Goal: Entertainment & Leisure: Consume media (video, audio)

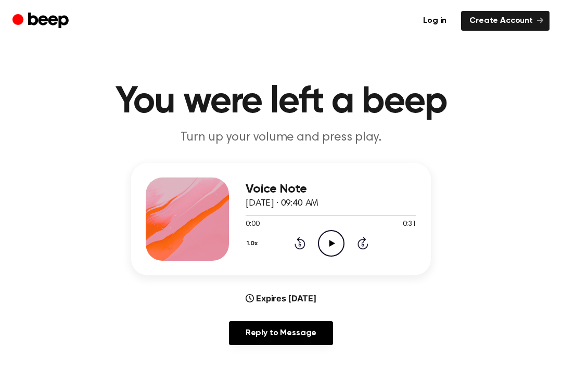
click at [318, 259] on div "Voice Note [DATE] · 09:40 AM 0:00 0:31 Your browser does not support the [objec…" at bounding box center [331, 218] width 171 height 83
click at [323, 239] on icon "Play Audio" at bounding box center [331, 243] width 27 height 27
click at [323, 239] on icon "Pause Audio" at bounding box center [331, 243] width 27 height 27
click at [324, 243] on icon "Play Audio" at bounding box center [331, 243] width 27 height 27
click at [98, 259] on div "Voice Note [DATE] · 09:40 AM 0:07 0:31 Your browser does not support the [objec…" at bounding box center [280, 258] width 537 height 190
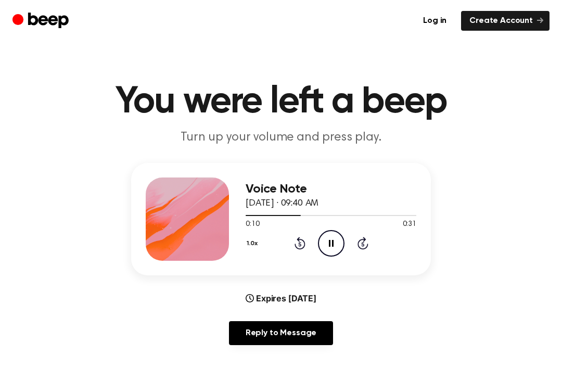
click at [323, 235] on icon "Pause Audio" at bounding box center [331, 243] width 27 height 27
click at [334, 241] on icon "Play Audio" at bounding box center [331, 243] width 27 height 27
click at [326, 246] on icon "Play Audio" at bounding box center [331, 243] width 27 height 27
click at [328, 243] on icon "Pause Audio" at bounding box center [331, 243] width 27 height 27
click at [329, 236] on icon "Play Audio" at bounding box center [331, 243] width 27 height 27
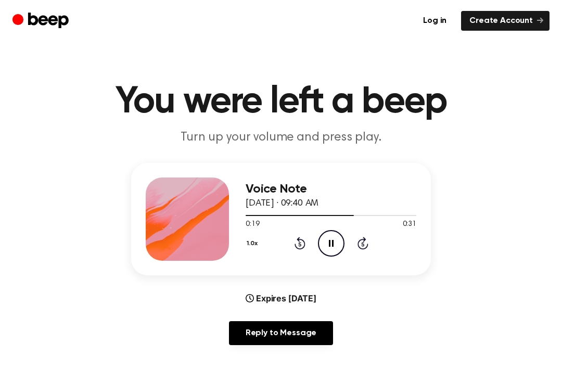
click at [296, 249] on icon "Rewind 5 seconds" at bounding box center [299, 243] width 11 height 14
click at [301, 254] on div "1.0x Rewind 5 seconds Pause Audio Skip 5 seconds" at bounding box center [331, 243] width 171 height 27
click at [296, 249] on icon "Rewind 5 seconds" at bounding box center [299, 243] width 11 height 14
click at [298, 248] on icon at bounding box center [299, 243] width 11 height 12
click at [300, 249] on icon at bounding box center [299, 243] width 11 height 12
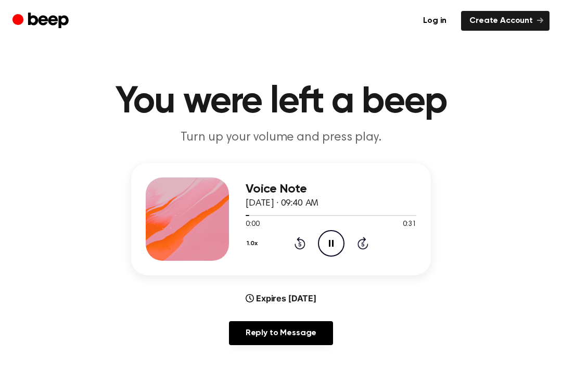
click at [303, 240] on icon at bounding box center [299, 243] width 11 height 12
click at [294, 247] on icon "Rewind 5 seconds" at bounding box center [299, 243] width 11 height 14
click at [309, 233] on div "1.0x Rewind 5 seconds Pause Audio Skip 5 seconds" at bounding box center [331, 243] width 171 height 27
